Goal: Transaction & Acquisition: Register for event/course

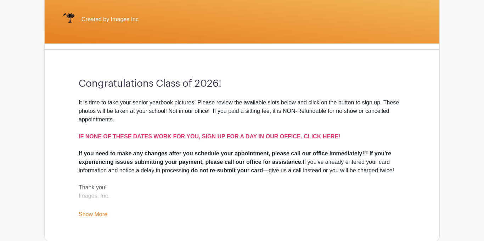
scroll to position [168, 0]
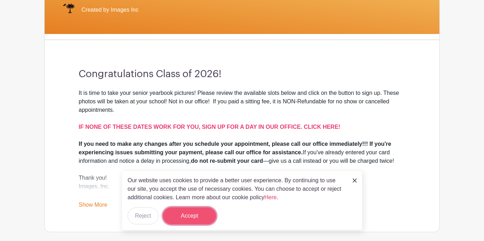
click at [198, 212] on button "Accept" at bounding box center [189, 216] width 53 height 17
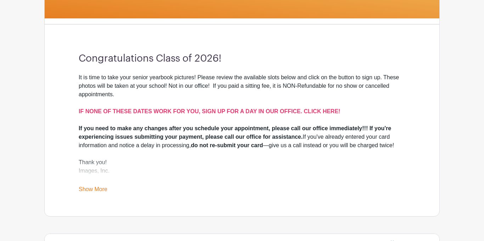
scroll to position [184, 0]
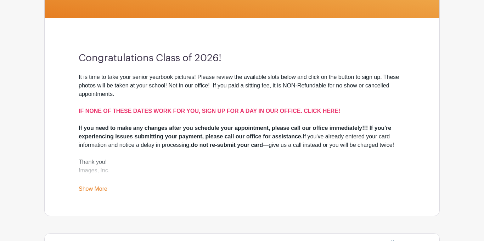
click at [101, 189] on link "Show More" at bounding box center [93, 190] width 29 height 9
click at [121, 181] on link "[DOMAIN_NAME]" at bounding box center [101, 179] width 45 height 6
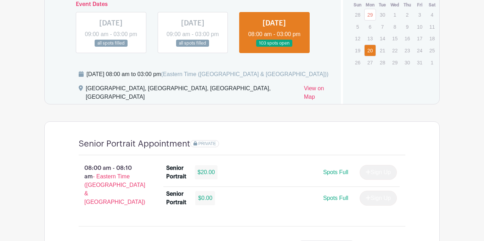
scroll to position [458, 0]
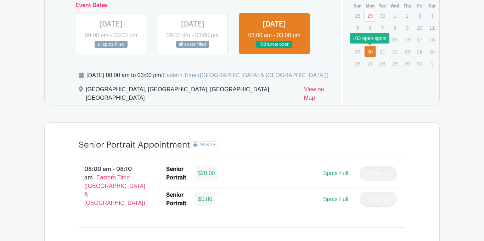
click at [371, 51] on link "20" at bounding box center [370, 52] width 12 height 12
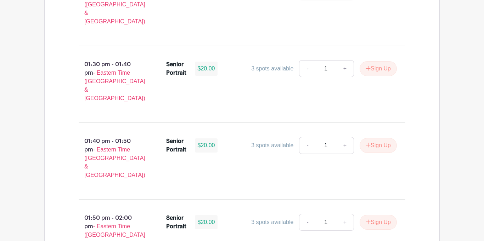
scroll to position [2625, 0]
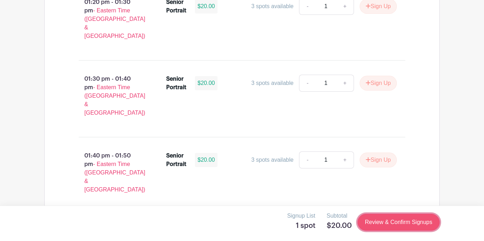
click at [402, 224] on link "Review & Confirm Signups" at bounding box center [399, 222] width 82 height 17
